Goal: Task Accomplishment & Management: Manage account settings

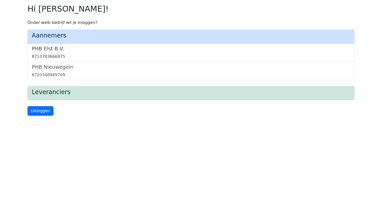
click at [52, 55] on div "8713783666975" at bounding box center [191, 57] width 318 height 6
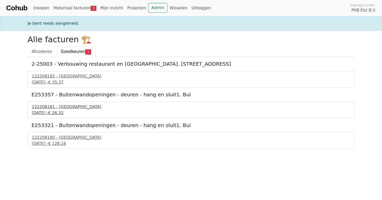
click at [38, 109] on div "122208181 - [GEOGRAPHIC_DATA]" at bounding box center [191, 107] width 318 height 6
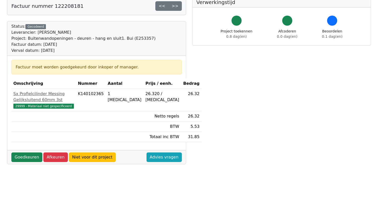
scroll to position [75, 0]
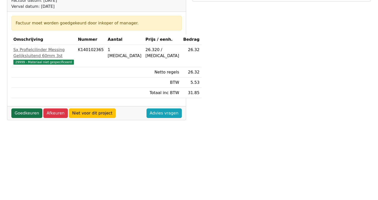
click at [25, 118] on link "Goedkeuren" at bounding box center [26, 114] width 31 height 10
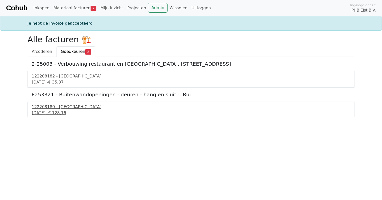
click at [47, 108] on div "122208180 - [GEOGRAPHIC_DATA]" at bounding box center [191, 107] width 318 height 6
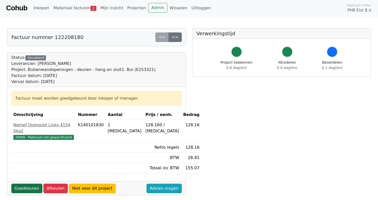
scroll to position [25, 0]
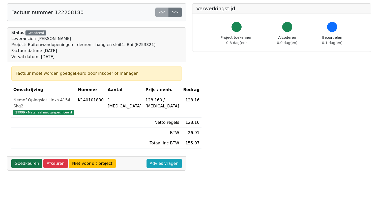
click at [26, 159] on link "Goedkeuren" at bounding box center [26, 164] width 31 height 10
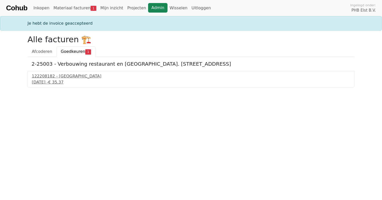
click at [148, 8] on link "Admin" at bounding box center [157, 8] width 19 height 10
